Goal: Task Accomplishment & Management: Manage account settings

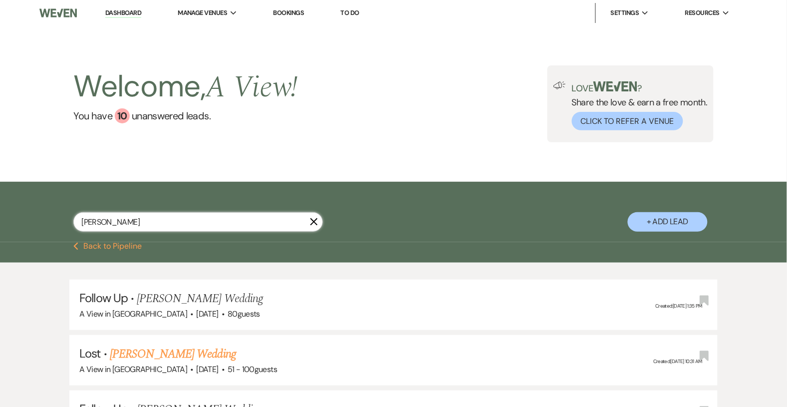
click at [129, 228] on input "[PERSON_NAME]" at bounding box center [197, 221] width 249 height 19
click at [133, 226] on input "[PERSON_NAME]" at bounding box center [197, 221] width 249 height 19
type input "[PERSON_NAME]"
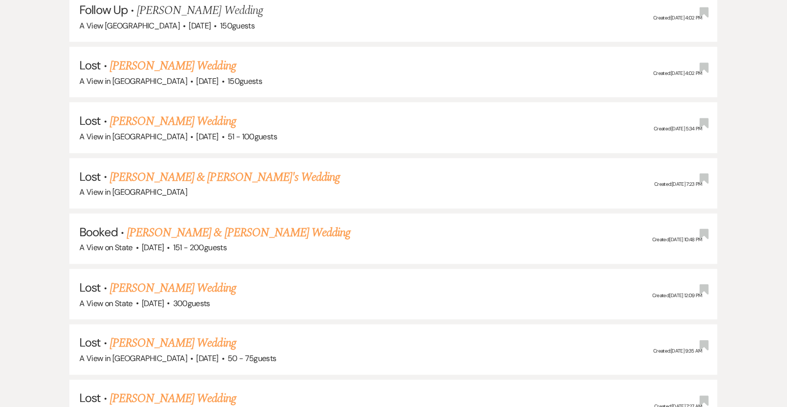
scroll to position [1176, 0]
click at [248, 223] on link "[PERSON_NAME] & [PERSON_NAME] Wedding" at bounding box center [239, 232] width 224 height 18
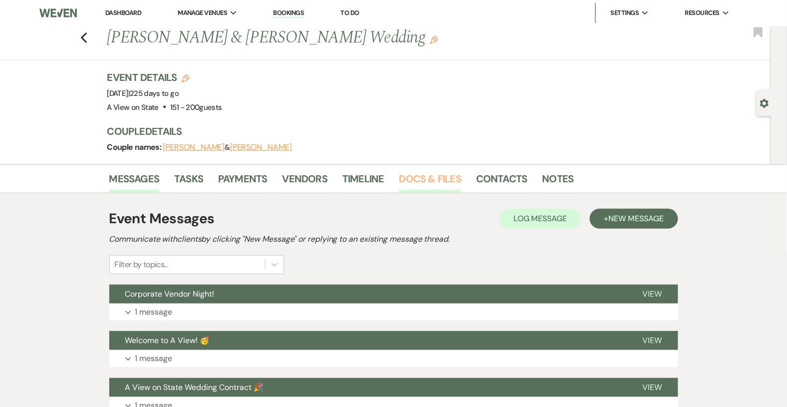
click at [452, 175] on link "Docs & Files" at bounding box center [430, 182] width 62 height 22
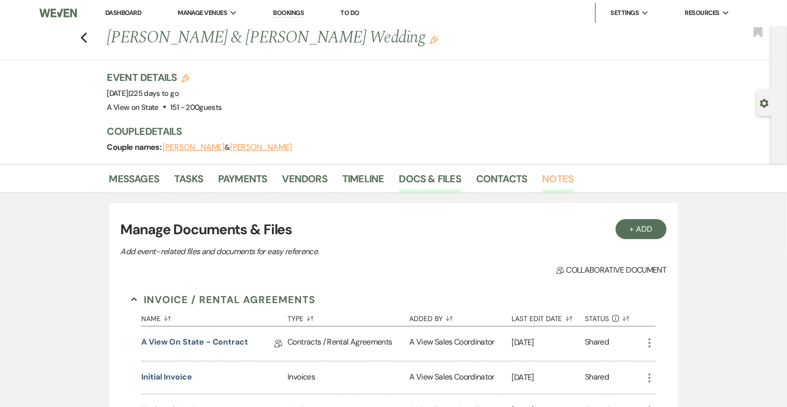
click at [546, 180] on link "Notes" at bounding box center [557, 182] width 31 height 22
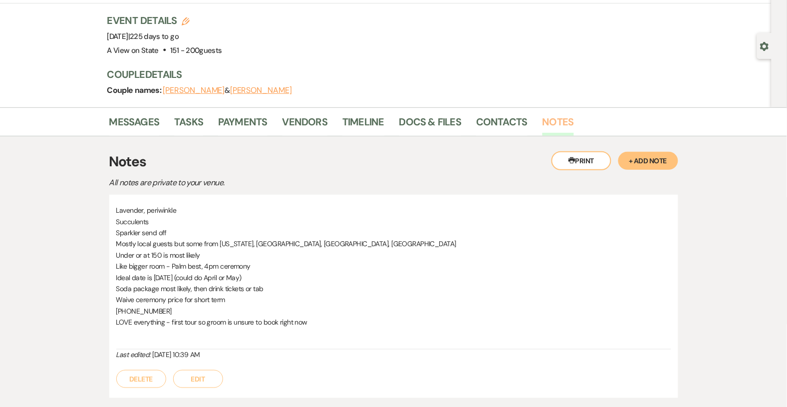
scroll to position [56, 0]
click at [454, 122] on link "Docs & Files" at bounding box center [430, 125] width 62 height 22
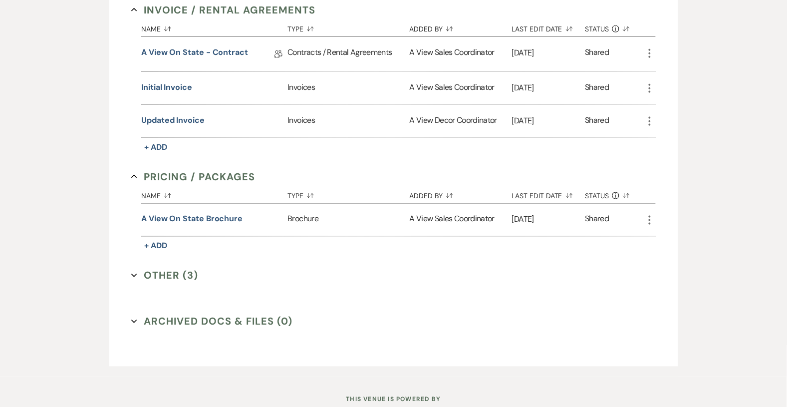
scroll to position [290, 0]
click at [187, 275] on button "Other (3) Expand" at bounding box center [164, 274] width 67 height 15
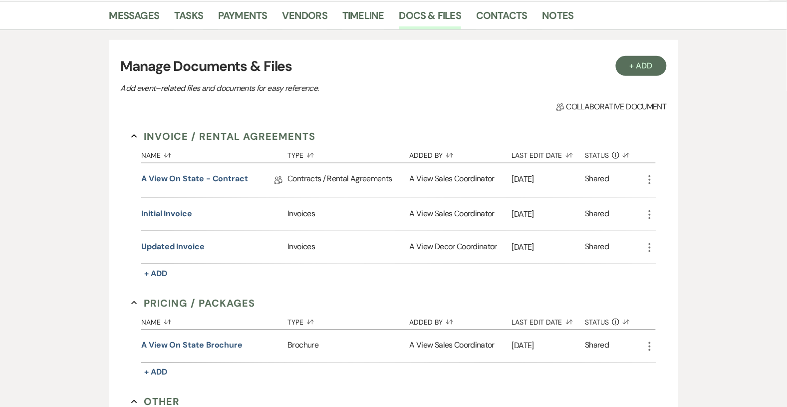
scroll to position [0, 0]
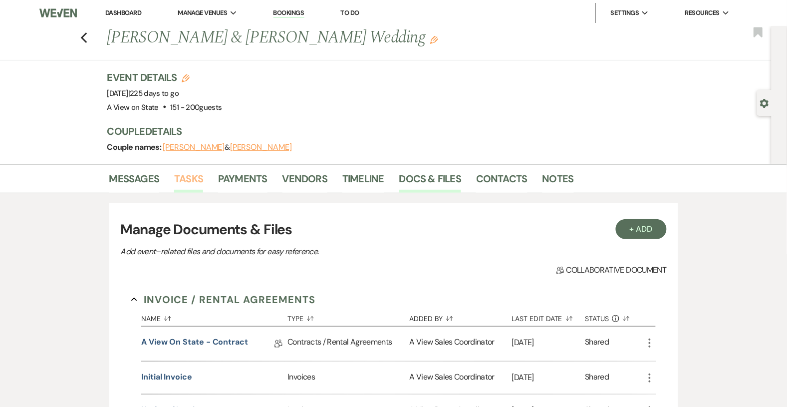
click at [184, 184] on link "Tasks" at bounding box center [188, 182] width 29 height 22
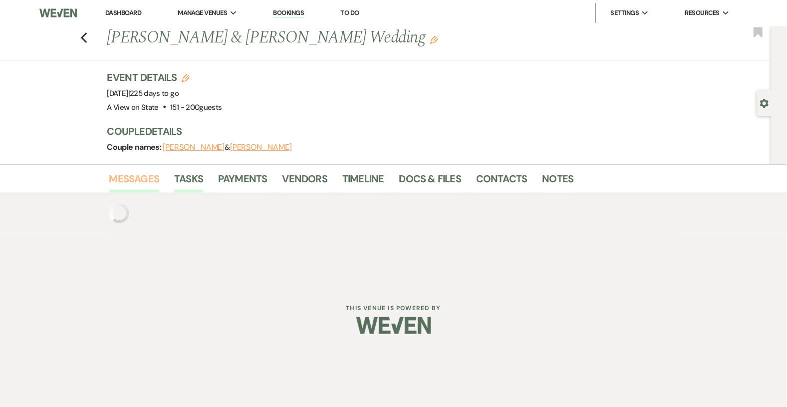
click at [138, 179] on link "Messages" at bounding box center [134, 182] width 50 height 22
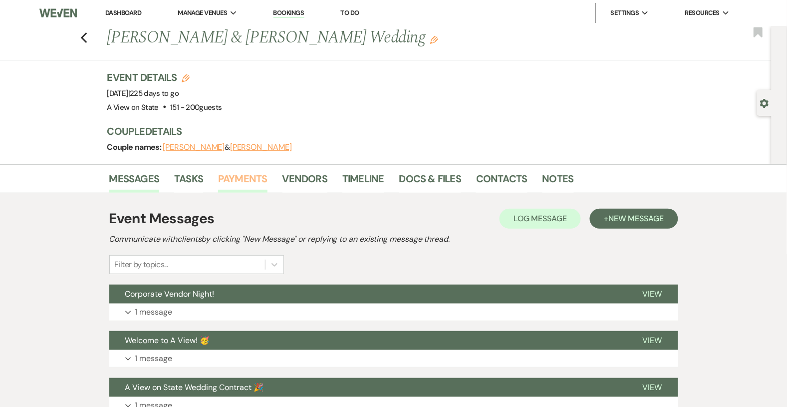
click at [253, 180] on link "Payments" at bounding box center [242, 182] width 49 height 22
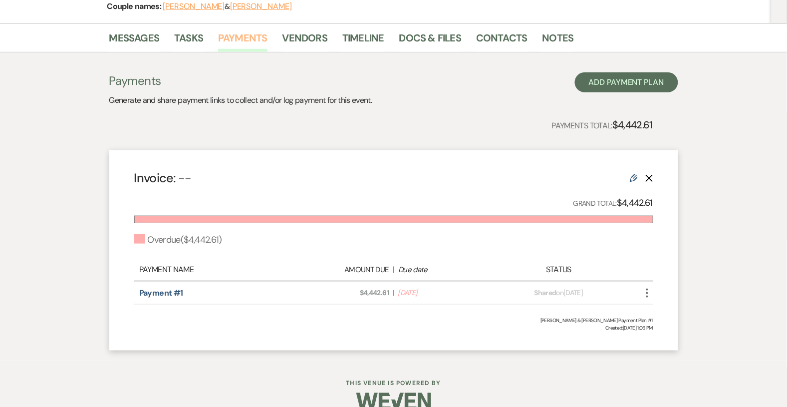
scroll to position [158, 0]
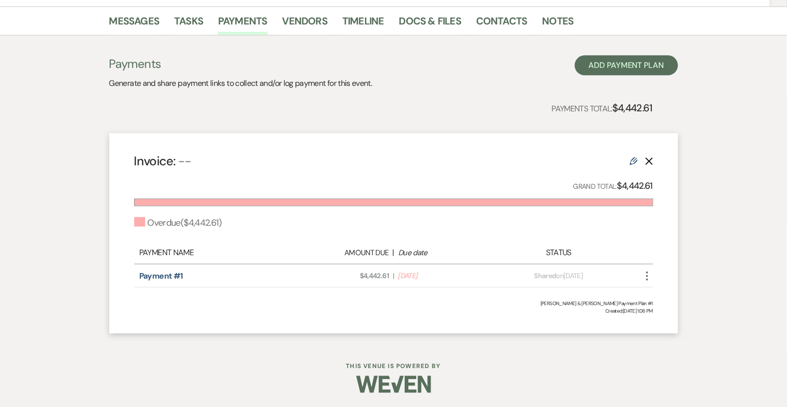
click at [649, 276] on icon "More" at bounding box center [647, 276] width 12 height 12
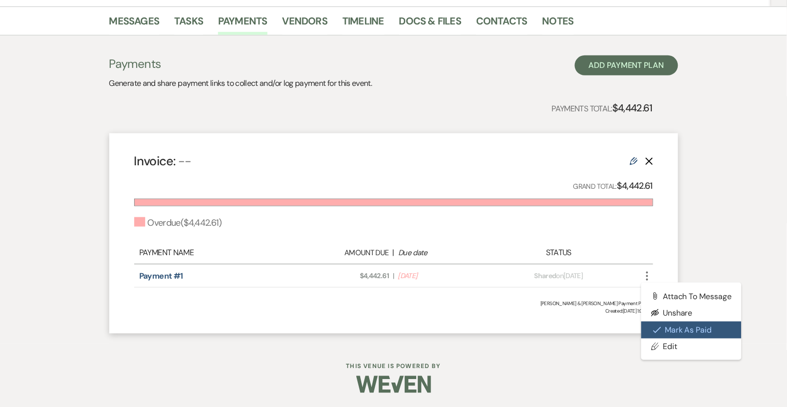
click at [682, 327] on button "Check [PERSON_NAME] [PERSON_NAME] as Paid" at bounding box center [691, 329] width 101 height 17
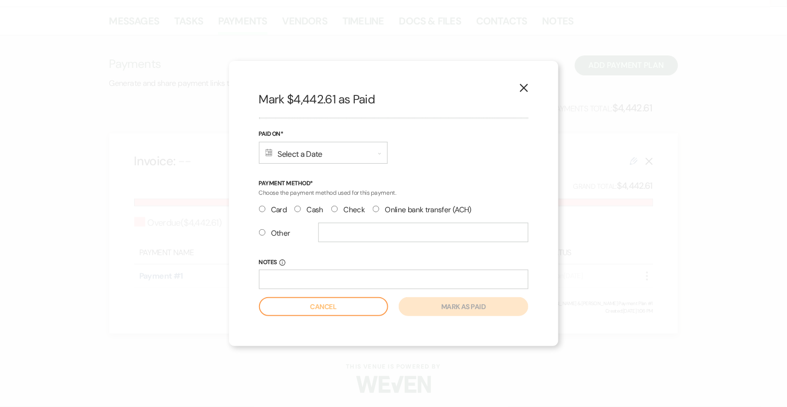
click at [351, 155] on div "Calendar Select a Date Expand" at bounding box center [323, 153] width 129 height 22
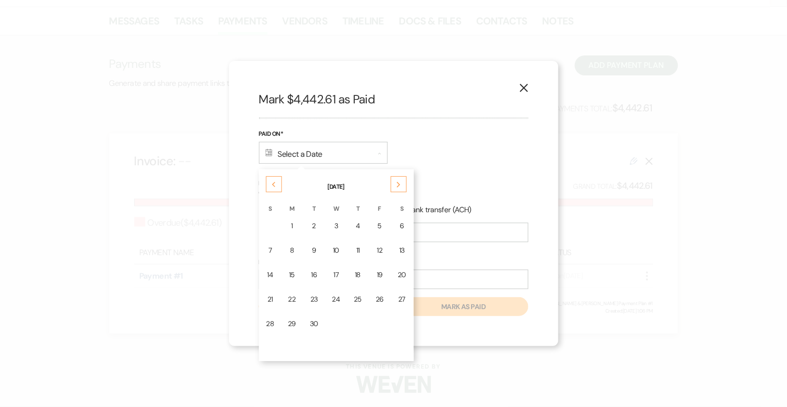
click at [273, 186] on use at bounding box center [273, 184] width 3 height 5
click at [292, 319] on div "25" at bounding box center [292, 323] width 8 height 10
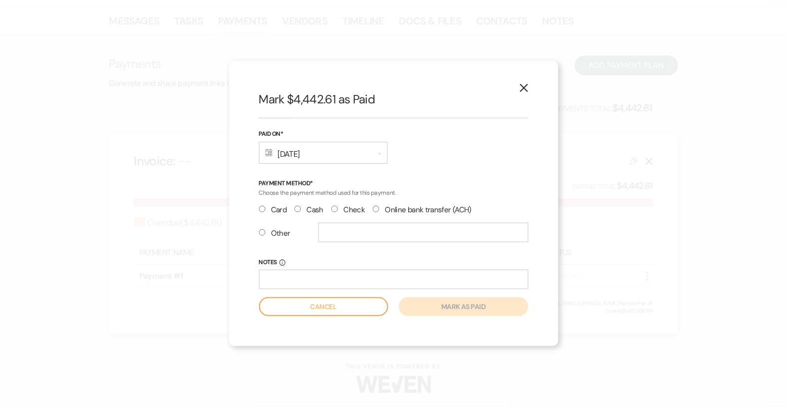
click at [340, 210] on label "Check" at bounding box center [347, 209] width 33 height 13
click at [338, 210] on input "Check" at bounding box center [334, 209] width 6 height 6
radio input "true"
click at [467, 298] on button "Mark as paid" at bounding box center [463, 306] width 129 height 19
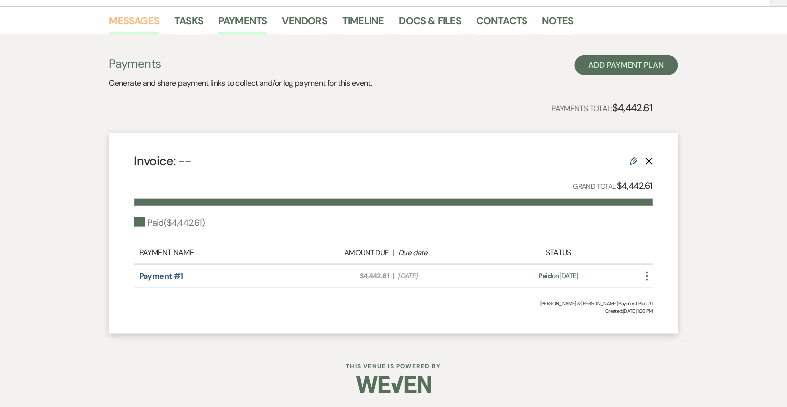
click at [147, 24] on link "Messages" at bounding box center [134, 24] width 50 height 22
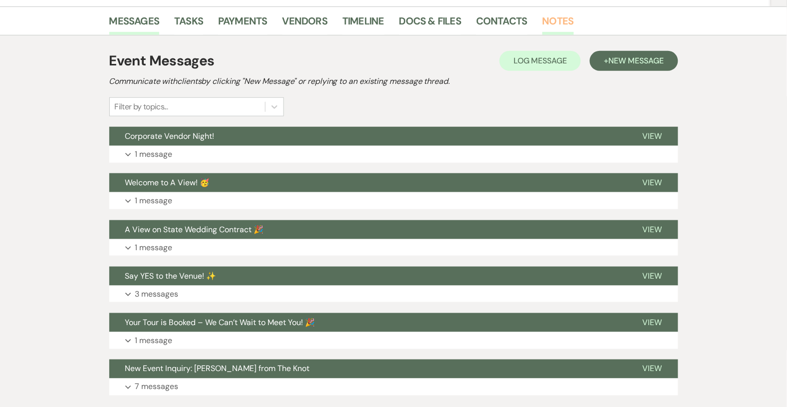
click at [552, 20] on link "Notes" at bounding box center [557, 24] width 31 height 22
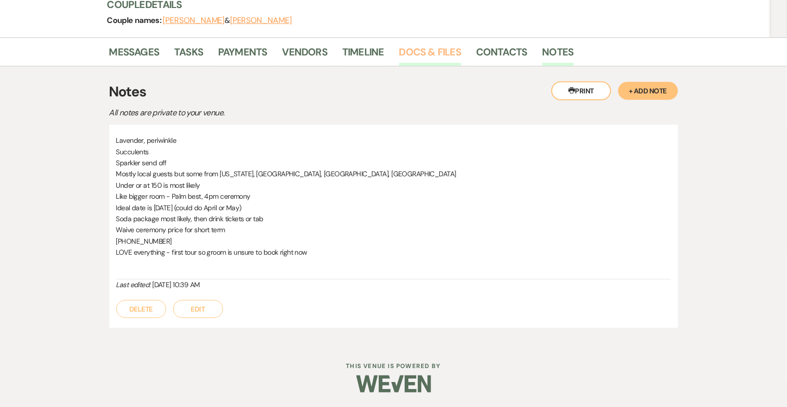
click at [448, 53] on link "Docs & Files" at bounding box center [430, 55] width 62 height 22
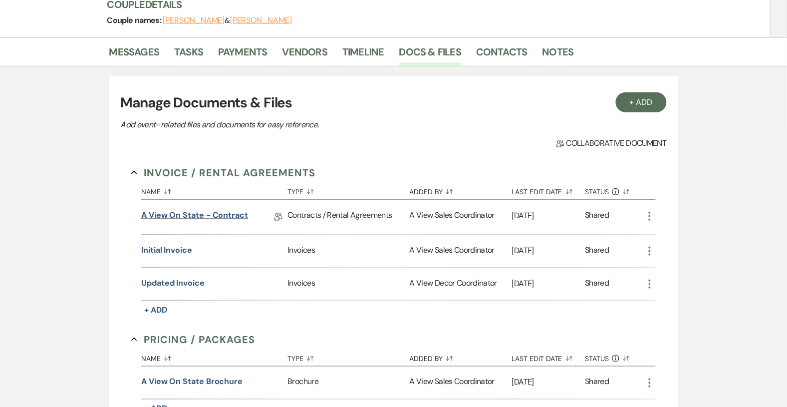
click at [196, 217] on link "A View on State - Contract" at bounding box center [194, 216] width 107 height 15
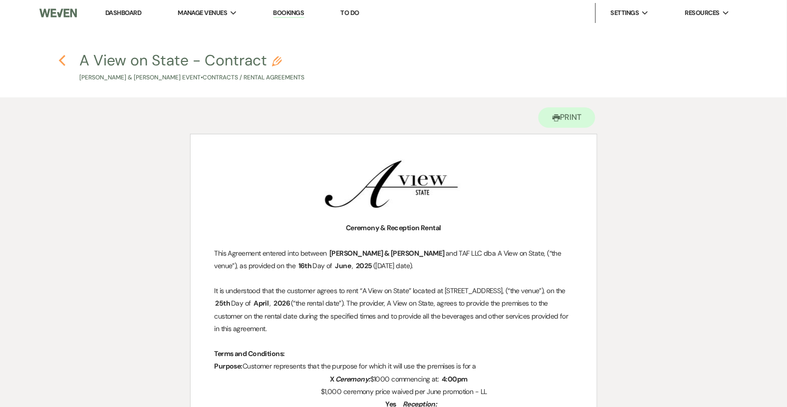
click at [62, 59] on icon "Previous" at bounding box center [61, 60] width 7 height 12
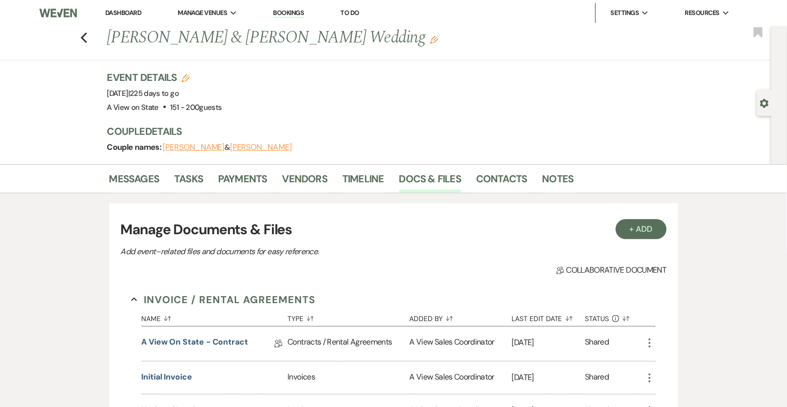
click at [122, 11] on link "Dashboard" at bounding box center [123, 12] width 36 height 8
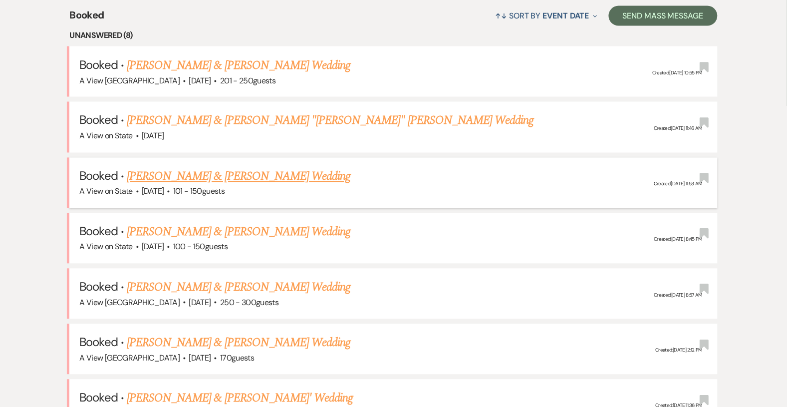
scroll to position [401, 0]
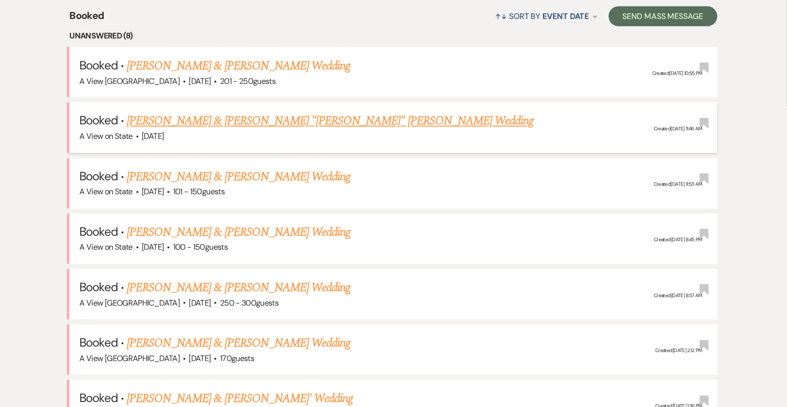
click at [203, 116] on link "[PERSON_NAME] & [PERSON_NAME] "[PERSON_NAME]" [PERSON_NAME] Wedding" at bounding box center [330, 121] width 407 height 18
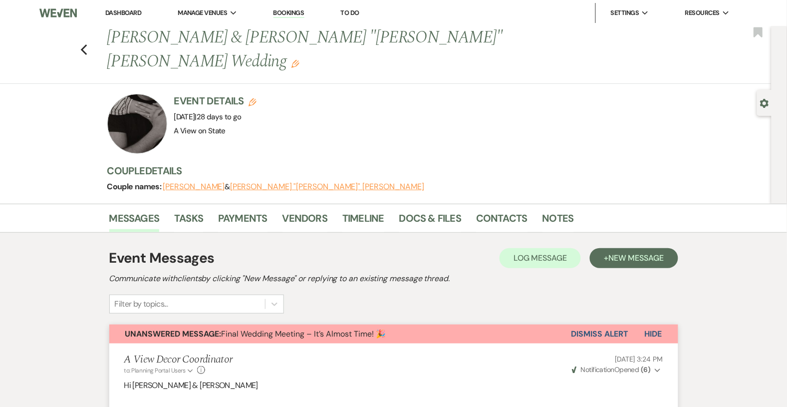
click at [131, 12] on link "Dashboard" at bounding box center [123, 12] width 36 height 8
